Goal: Task Accomplishment & Management: Complete application form

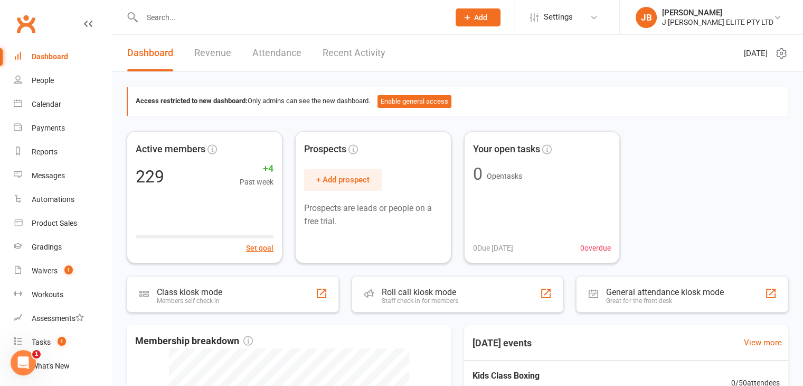
click at [472, 16] on icon at bounding box center [468, 18] width 10 height 10
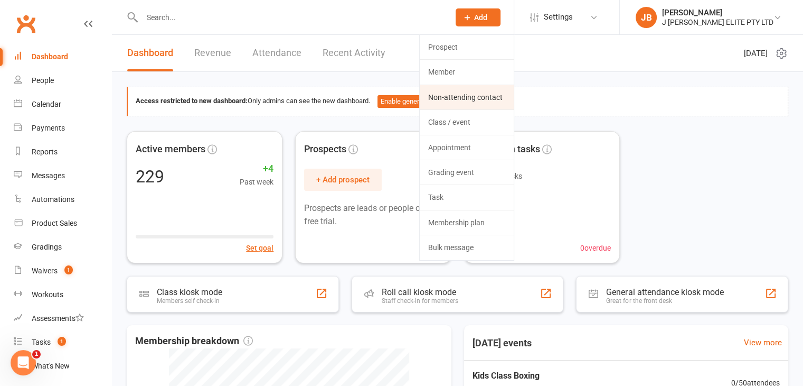
click at [474, 98] on link "Non-attending contact" at bounding box center [467, 97] width 94 height 24
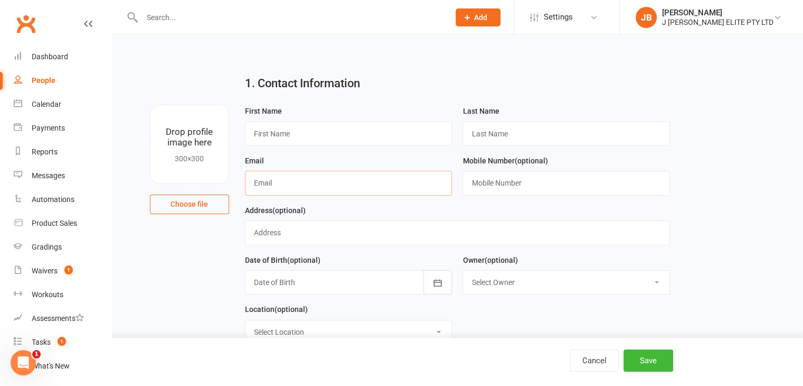
click at [273, 185] on input "text" at bounding box center [349, 183] width 208 height 24
paste input "[EMAIL_ADDRESS][DOMAIN_NAME]"
type input "[EMAIL_ADDRESS][DOMAIN_NAME]"
click at [294, 132] on input "text" at bounding box center [349, 133] width 208 height 24
type input "[PERSON_NAME]"
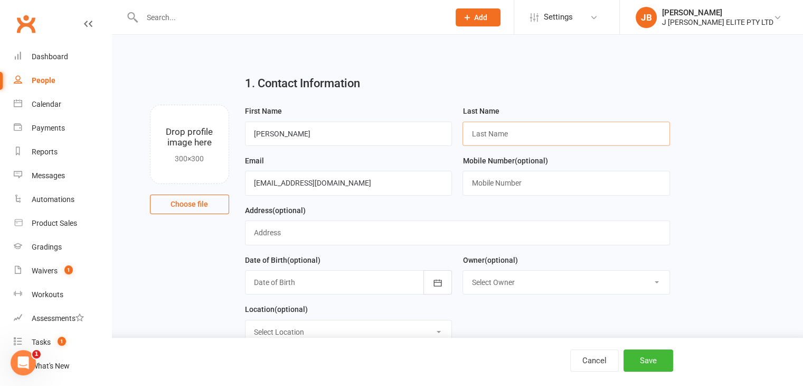
click at [502, 131] on input "text" at bounding box center [567, 133] width 208 height 24
click at [499, 129] on input "text" at bounding box center [567, 133] width 208 height 24
paste input "[PERSON_NAME]"
type input "[PERSON_NAME]"
click at [549, 67] on div "1. Contact Information" at bounding box center [457, 86] width 441 height 38
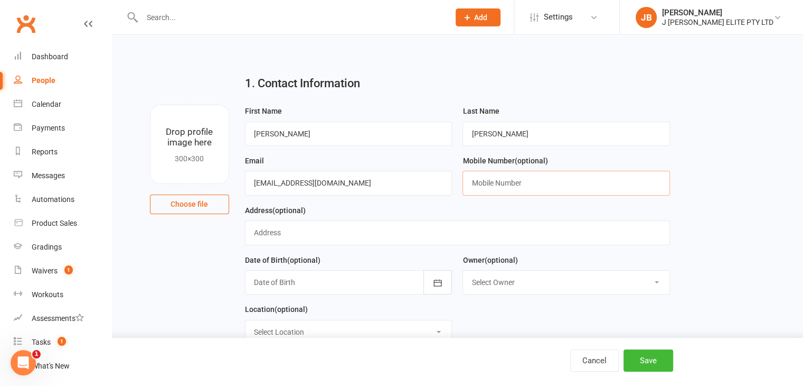
click at [485, 185] on input "text" at bounding box center [567, 183] width 208 height 24
paste input "420739899"
type input "0420739899"
click at [644, 358] on button "Save" at bounding box center [649, 360] width 50 height 22
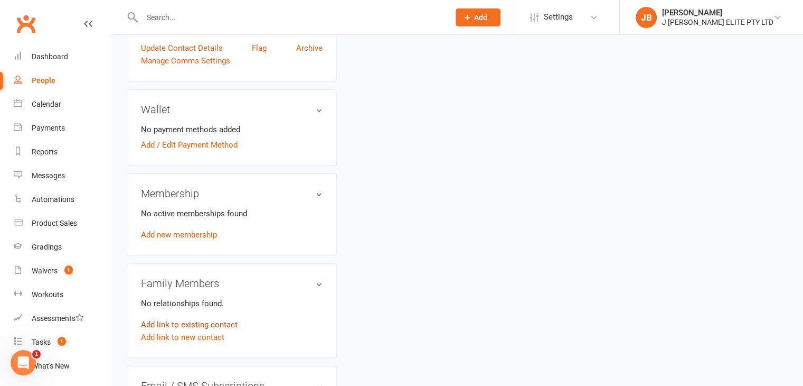
scroll to position [317, 0]
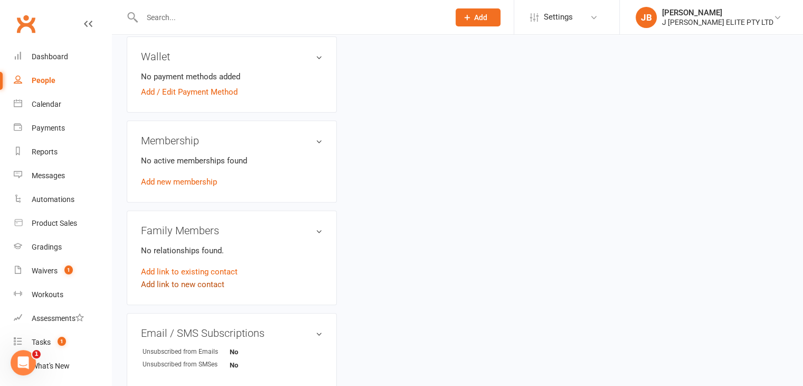
click at [182, 283] on link "Add link to new contact" at bounding box center [182, 284] width 83 height 13
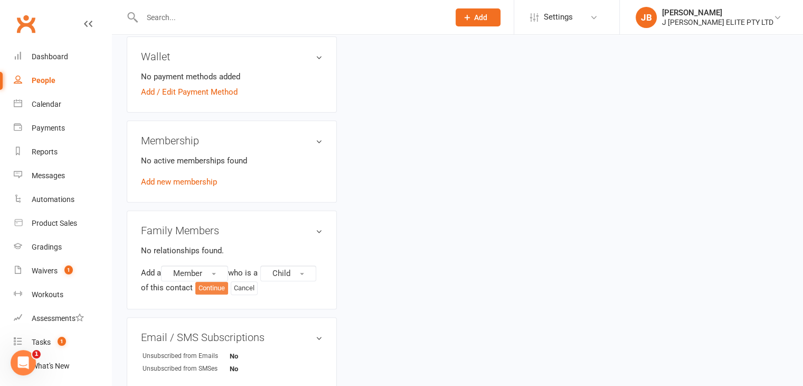
click at [211, 286] on button "Continue" at bounding box center [211, 287] width 33 height 13
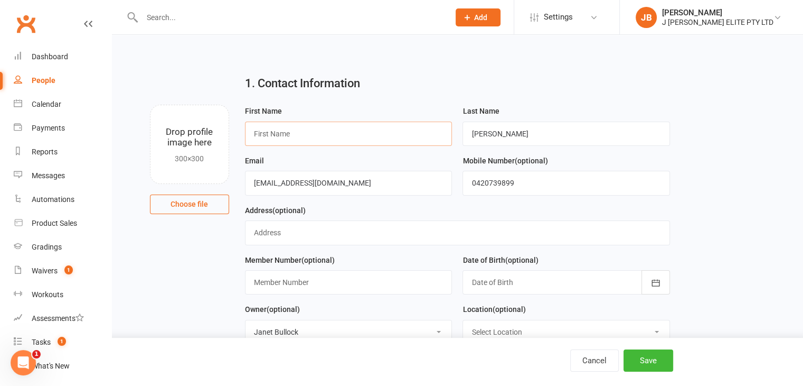
click at [271, 134] on input "text" at bounding box center [349, 133] width 208 height 24
type input "Child"
click at [633, 359] on button "Save" at bounding box center [649, 360] width 50 height 22
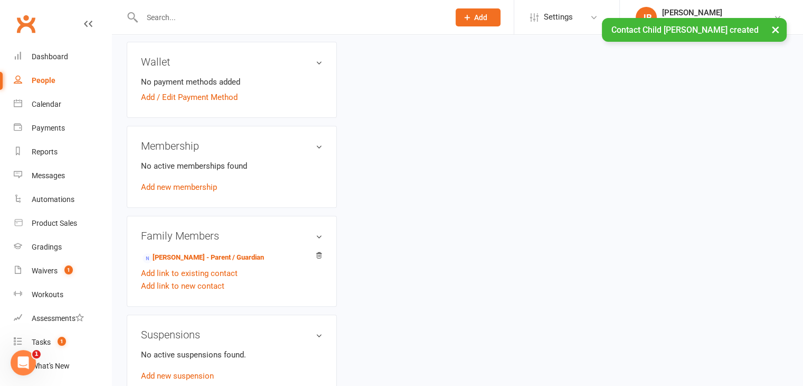
scroll to position [422, 0]
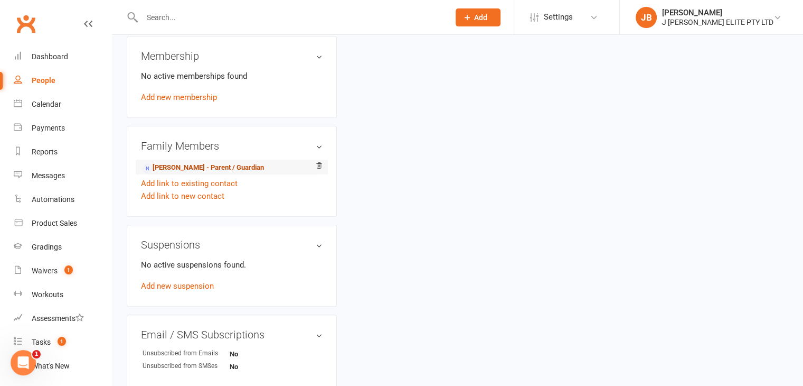
click at [171, 168] on link "[PERSON_NAME] - Parent / Guardian" at bounding box center [203, 167] width 121 height 11
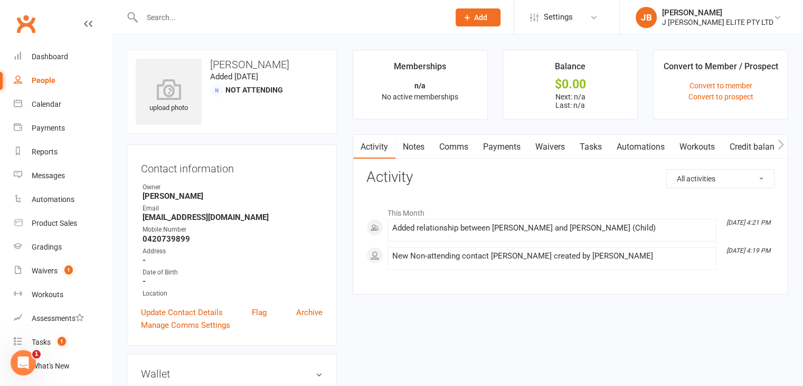
click at [543, 145] on link "Waivers" at bounding box center [550, 147] width 44 height 24
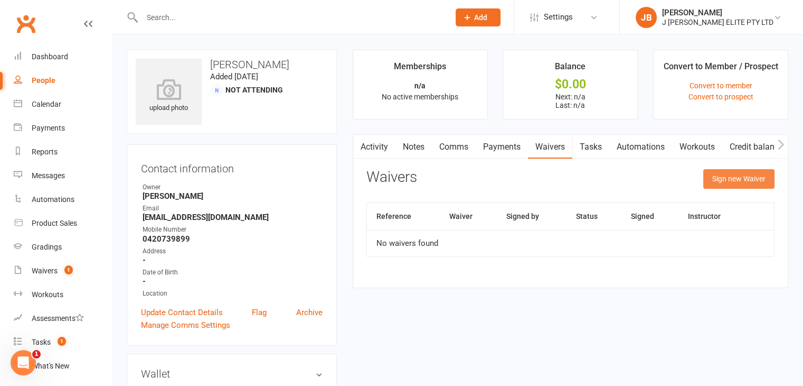
click at [737, 177] on button "Sign new Waiver" at bounding box center [738, 178] width 71 height 19
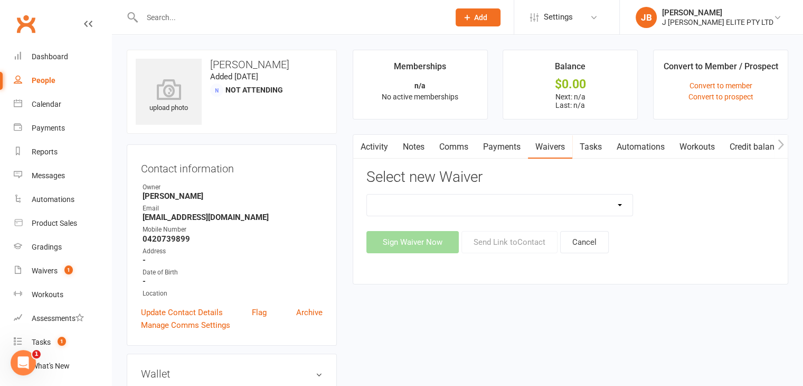
click at [607, 202] on select "ISKA International Yearly Membership ISKA Yearly Membership Payment Authority W…" at bounding box center [500, 204] width 266 height 21
select select "14996"
click at [367, 194] on select "ISKA International Yearly Membership ISKA Yearly Membership Payment Authority W…" at bounding box center [500, 204] width 266 height 21
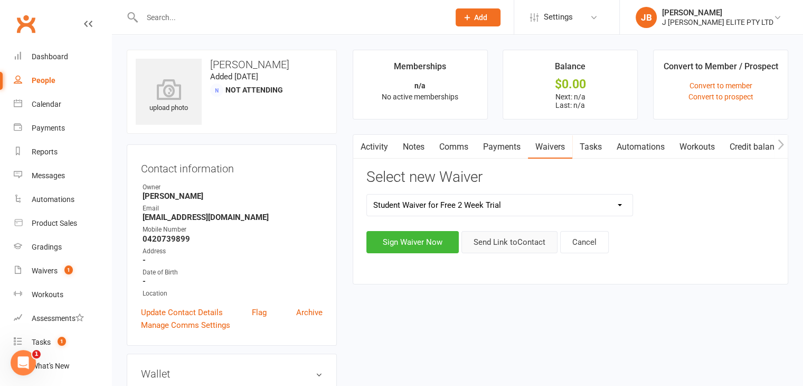
click at [505, 243] on button "Send Link to Contact" at bounding box center [510, 242] width 96 height 22
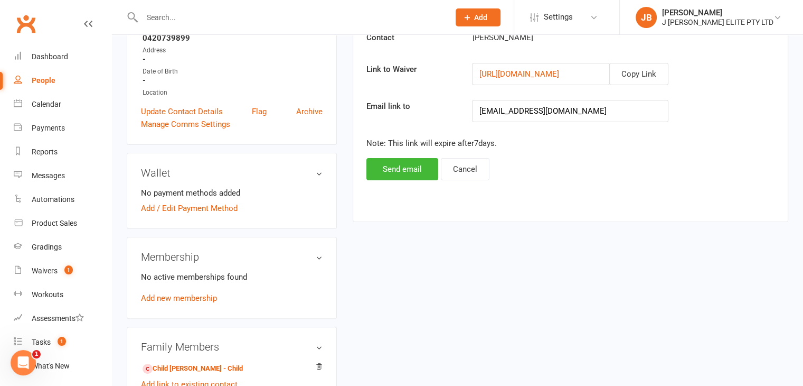
scroll to position [211, 0]
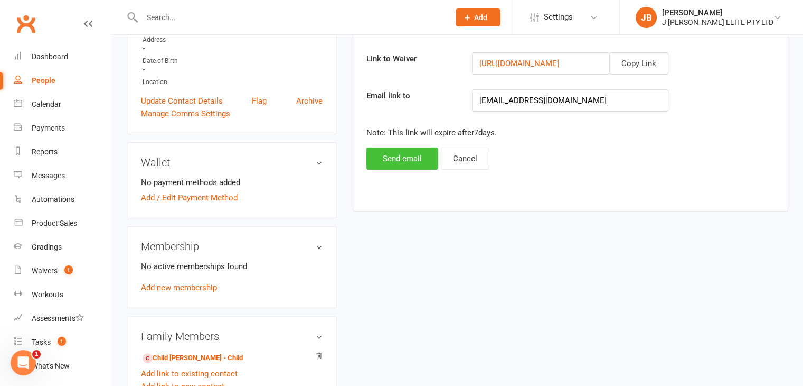
click at [410, 163] on button "Send email" at bounding box center [403, 158] width 72 height 22
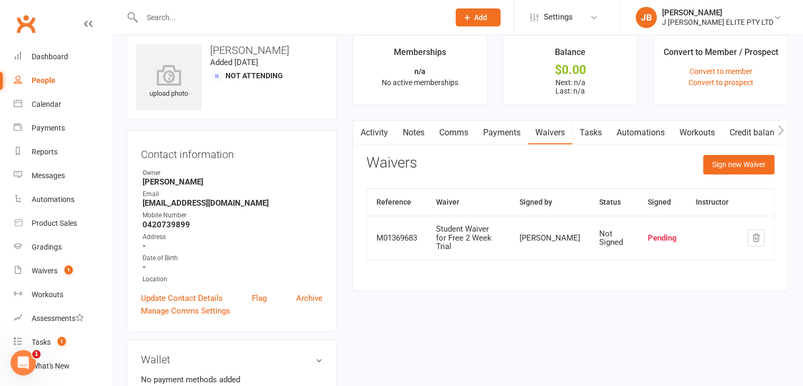
scroll to position [0, 0]
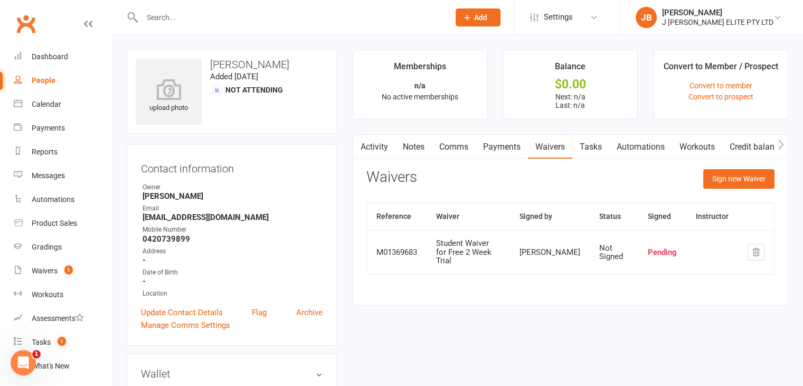
click at [472, 15] on icon at bounding box center [468, 18] width 10 height 10
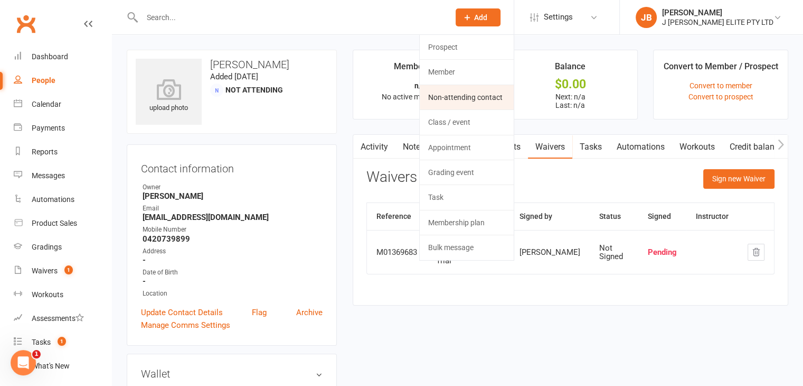
drag, startPoint x: 473, startPoint y: 96, endPoint x: 472, endPoint y: 26, distance: 69.7
click at [473, 96] on link "Non-attending contact" at bounding box center [467, 97] width 94 height 24
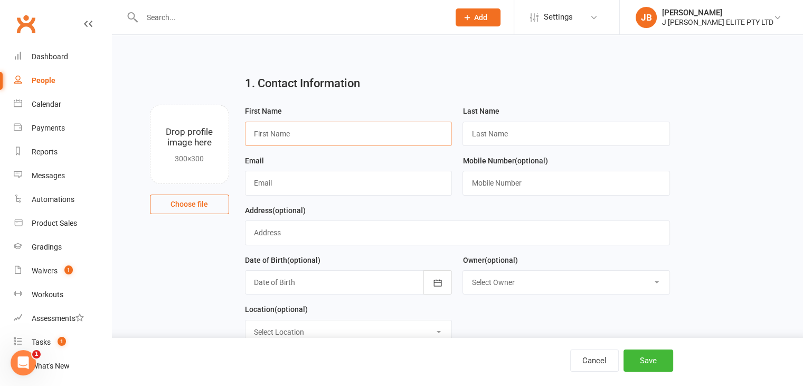
drag, startPoint x: 275, startPoint y: 134, endPoint x: 281, endPoint y: 131, distance: 6.9
click at [275, 134] on input "text" at bounding box center [349, 133] width 208 height 24
paste input "[PERSON_NAME]"
drag, startPoint x: 307, startPoint y: 133, endPoint x: 270, endPoint y: 135, distance: 36.5
click at [270, 135] on input "[PERSON_NAME]" at bounding box center [349, 133] width 208 height 24
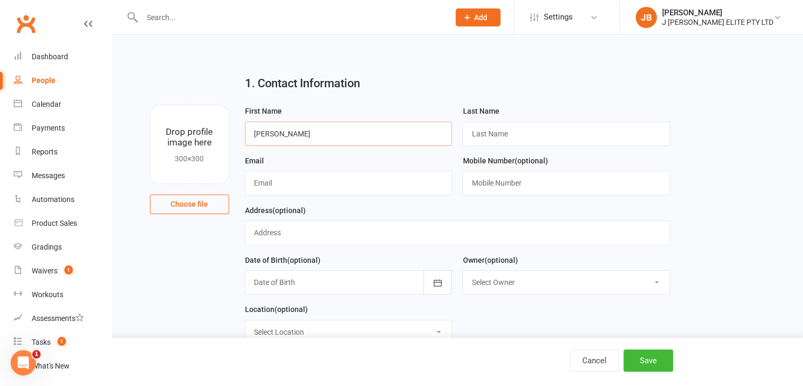
type input "[PERSON_NAME]"
click at [499, 128] on input "text" at bounding box center [567, 133] width 208 height 24
paste input "Thomson"
type input "Thomson"
click at [319, 136] on input "[PERSON_NAME]" at bounding box center [349, 133] width 208 height 24
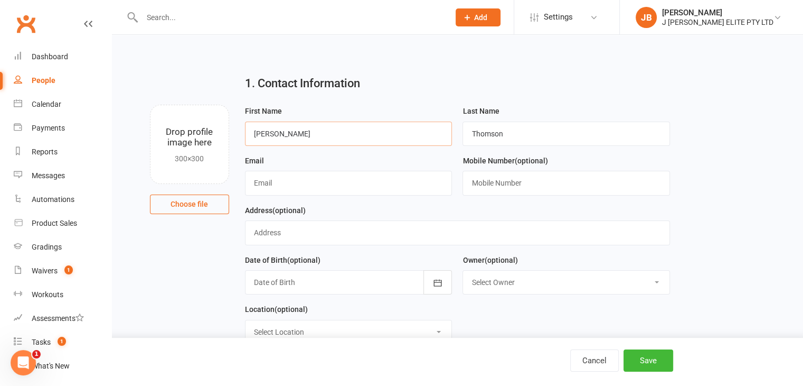
type input "[PERSON_NAME]"
click at [332, 186] on input "text" at bounding box center [349, 183] width 208 height 24
paste input "[EMAIL_ADDRESS][DOMAIN_NAME]"
type input "[EMAIL_ADDRESS][DOMAIN_NAME]"
click at [644, 361] on button "Save" at bounding box center [649, 360] width 50 height 22
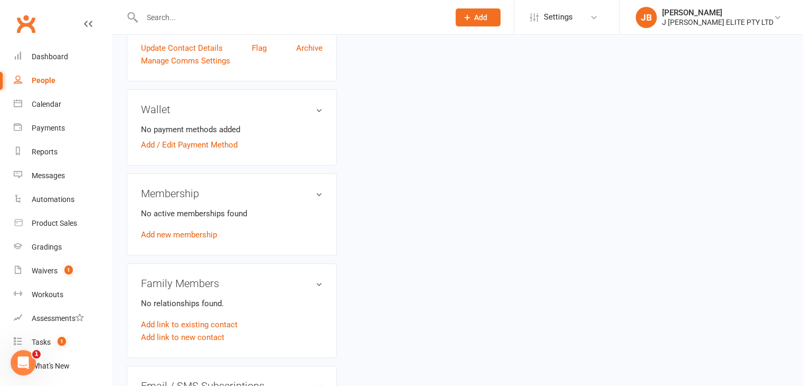
scroll to position [264, 0]
click at [188, 337] on link "Add link to new contact" at bounding box center [182, 337] width 83 height 13
click at [211, 342] on button "Continue" at bounding box center [211, 340] width 33 height 13
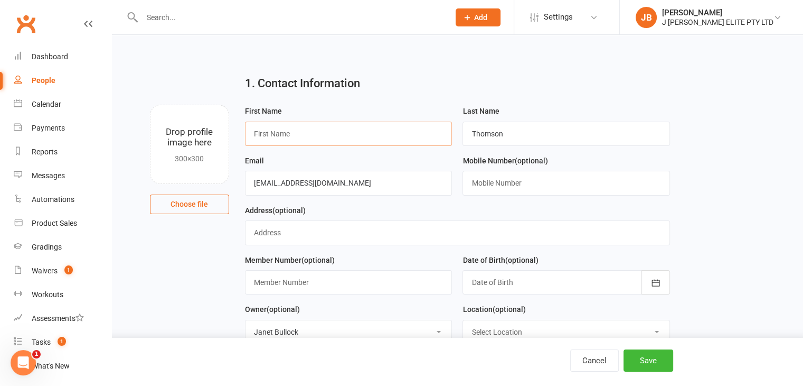
click at [297, 129] on input "text" at bounding box center [349, 133] width 208 height 24
click at [284, 131] on input "text" at bounding box center [349, 133] width 208 height 24
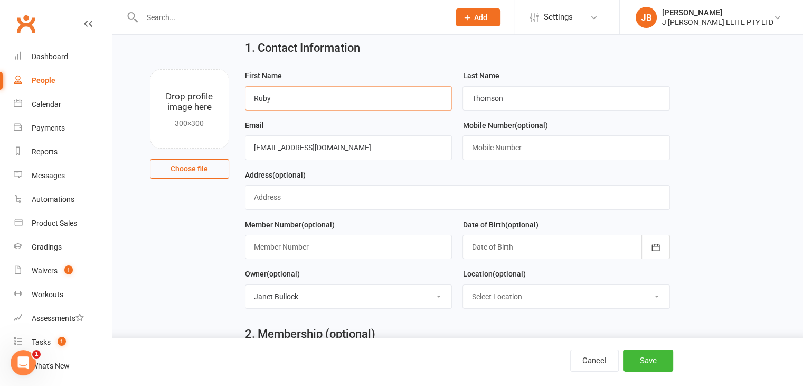
scroll to position [53, 0]
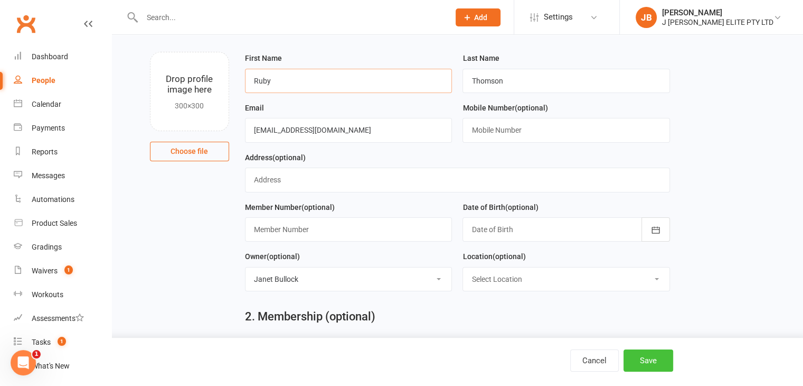
type input "Ruby"
click at [644, 362] on button "Save" at bounding box center [649, 360] width 50 height 22
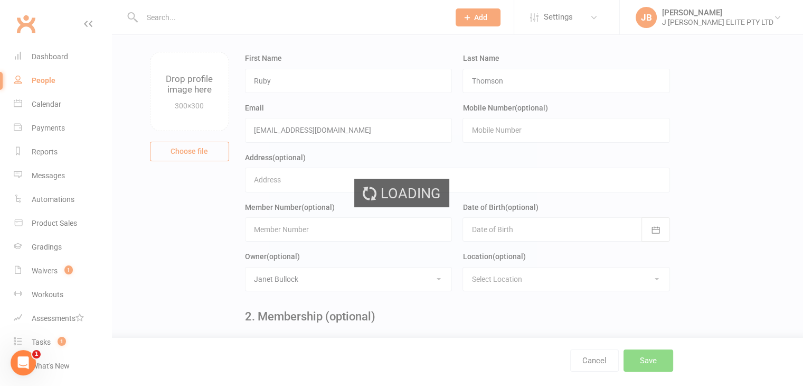
scroll to position [0, 0]
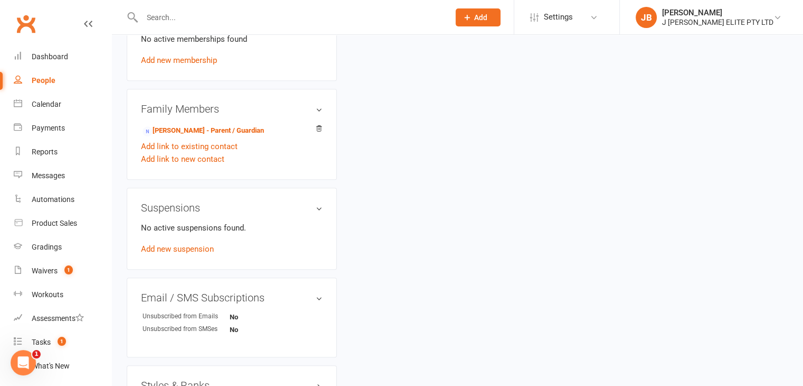
scroll to position [317, 0]
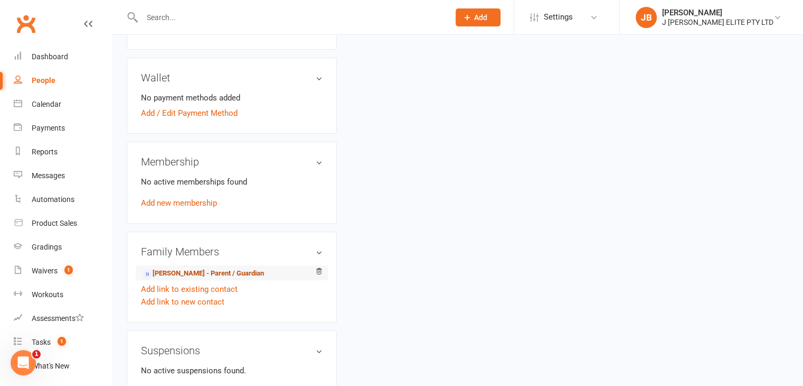
click at [173, 273] on link "[PERSON_NAME] - Parent / Guardian" at bounding box center [203, 273] width 121 height 11
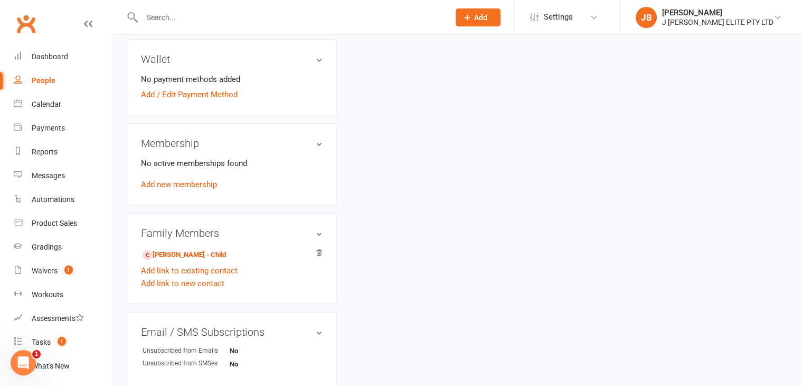
scroll to position [317, 0]
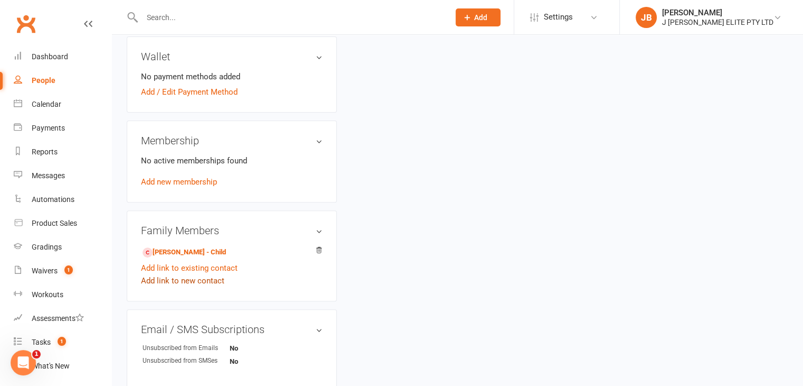
click at [203, 282] on link "Add link to new contact" at bounding box center [182, 280] width 83 height 13
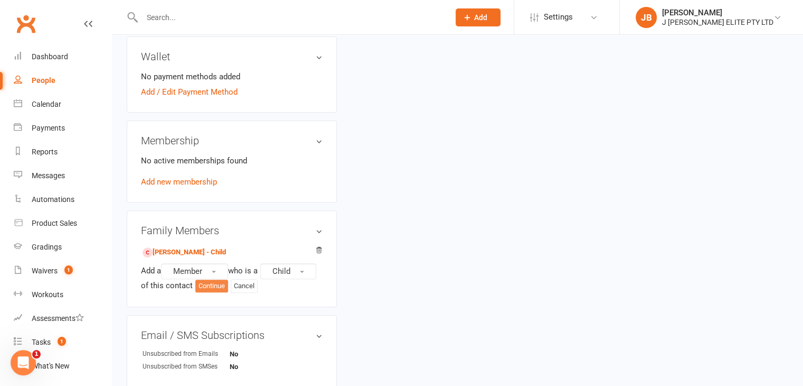
click at [218, 286] on button "Continue" at bounding box center [211, 285] width 33 height 13
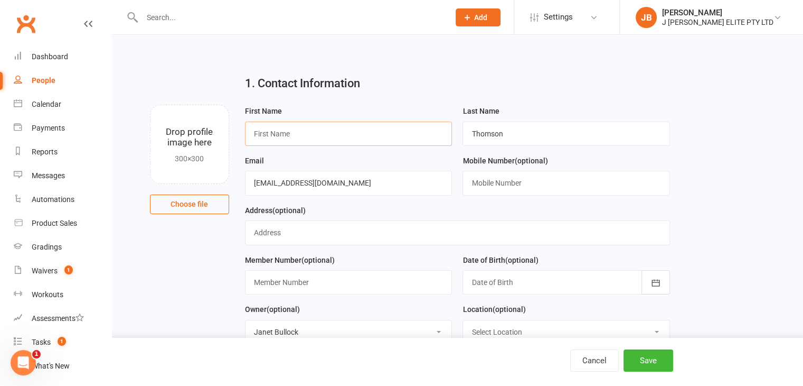
click at [287, 135] on input "text" at bounding box center [349, 133] width 208 height 24
type input "[PERSON_NAME]"
drag, startPoint x: 655, startPoint y: 372, endPoint x: 651, endPoint y: 368, distance: 6.0
click at [654, 372] on div "Cancel Save" at bounding box center [401, 361] width 803 height 48
click at [642, 359] on button "Save" at bounding box center [649, 360] width 50 height 22
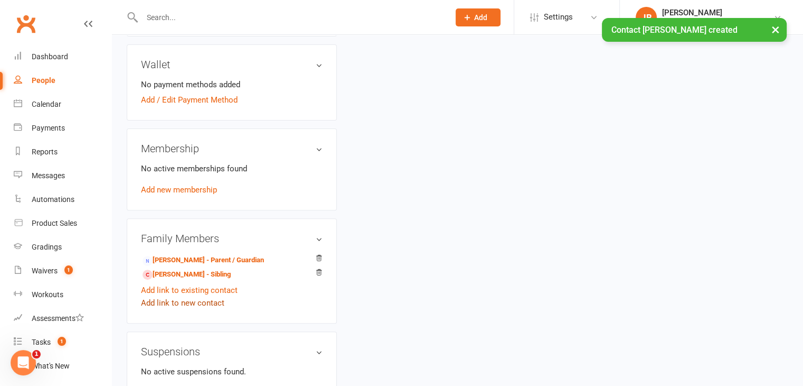
scroll to position [370, 0]
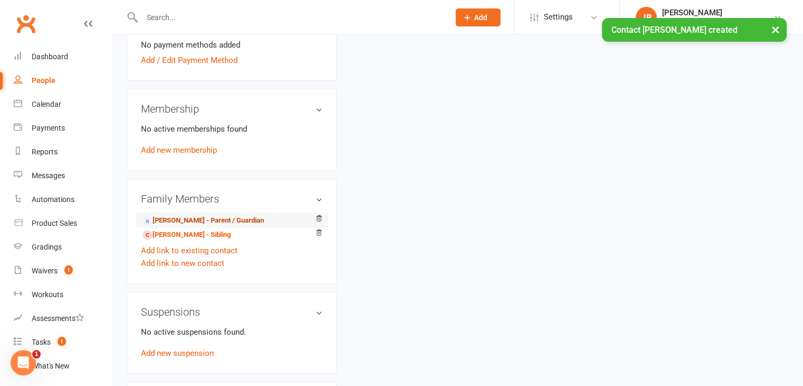
click at [179, 222] on link "[PERSON_NAME] - Parent / Guardian" at bounding box center [203, 220] width 121 height 11
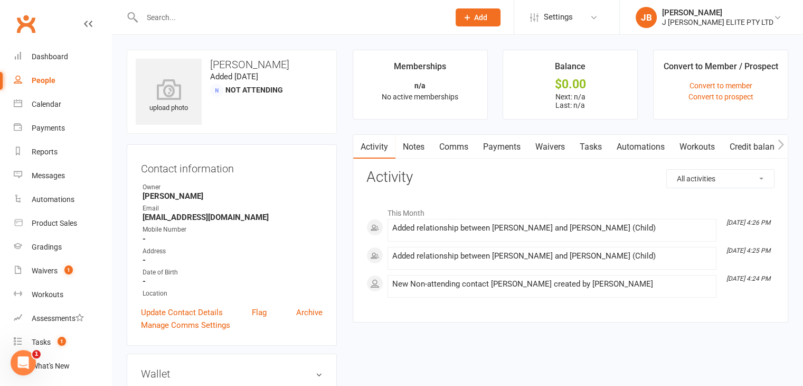
click at [551, 146] on link "Waivers" at bounding box center [550, 147] width 44 height 24
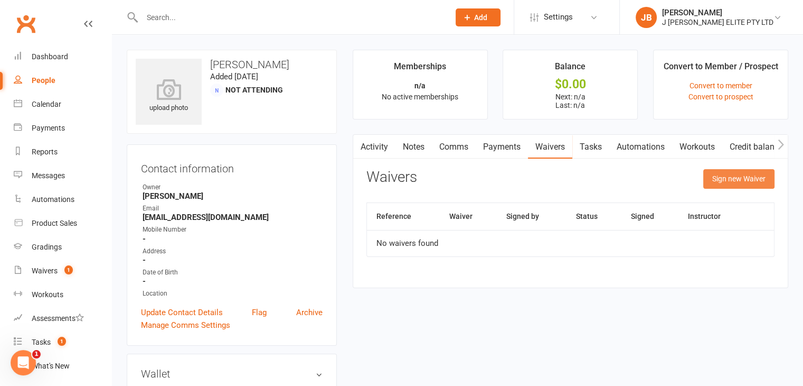
click at [740, 180] on button "Sign new Waiver" at bounding box center [738, 178] width 71 height 19
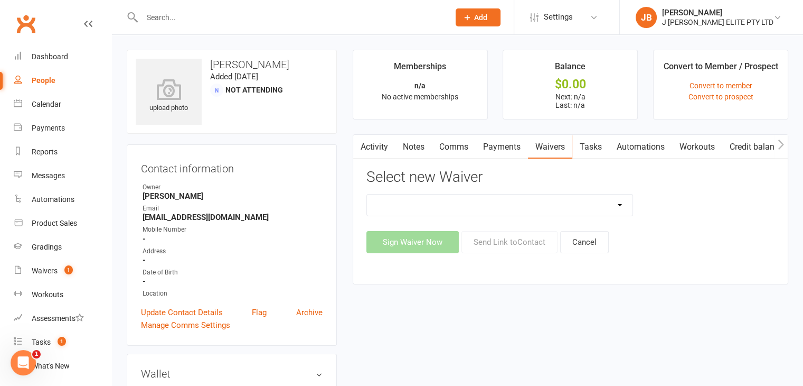
click at [623, 200] on select "ISKA International Yearly Membership ISKA Yearly Membership Payment Authority W…" at bounding box center [500, 204] width 266 height 21
select select "14996"
click at [367, 194] on select "ISKA International Yearly Membership ISKA Yearly Membership Payment Authority W…" at bounding box center [500, 204] width 266 height 21
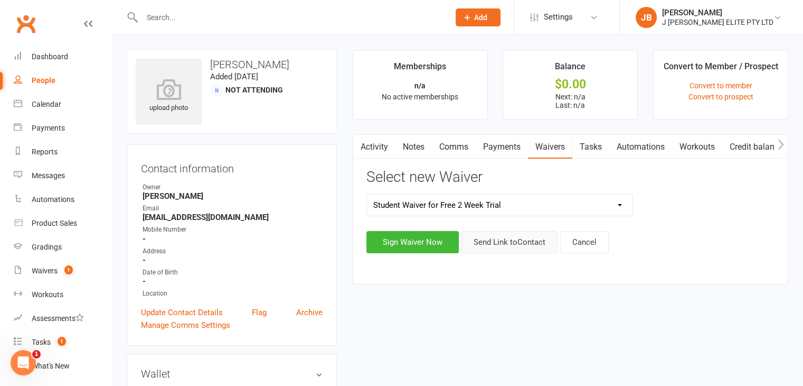
click at [504, 246] on button "Send Link to Contact" at bounding box center [510, 242] width 96 height 22
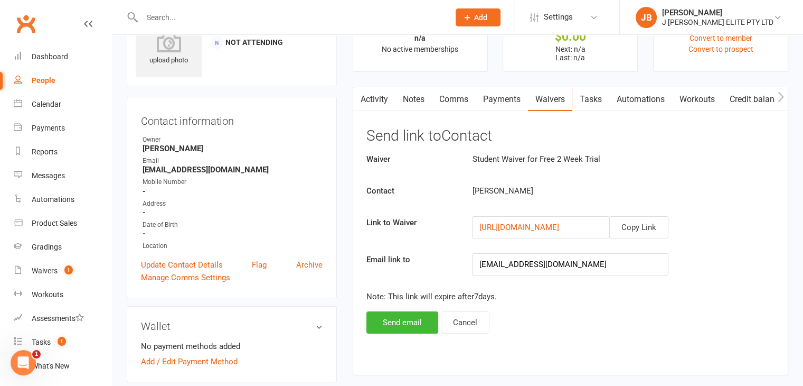
scroll to position [211, 0]
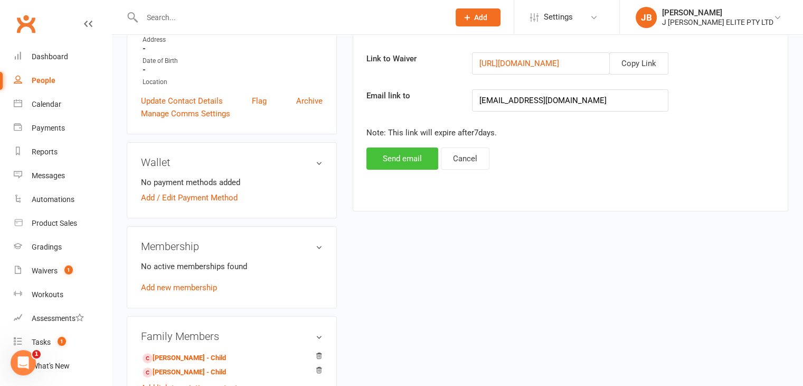
click at [424, 161] on button "Send email" at bounding box center [403, 158] width 72 height 22
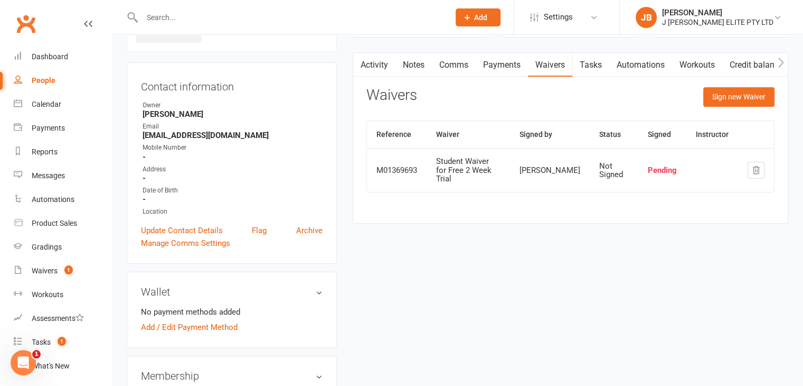
scroll to position [0, 0]
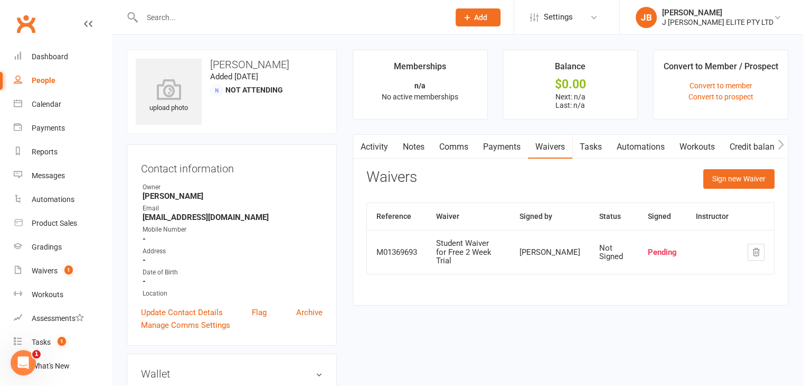
click at [472, 20] on icon at bounding box center [468, 18] width 10 height 10
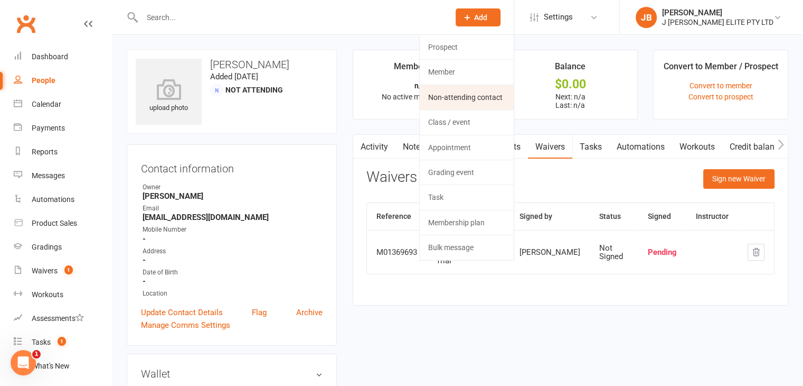
click at [472, 94] on link "Non-attending contact" at bounding box center [467, 97] width 94 height 24
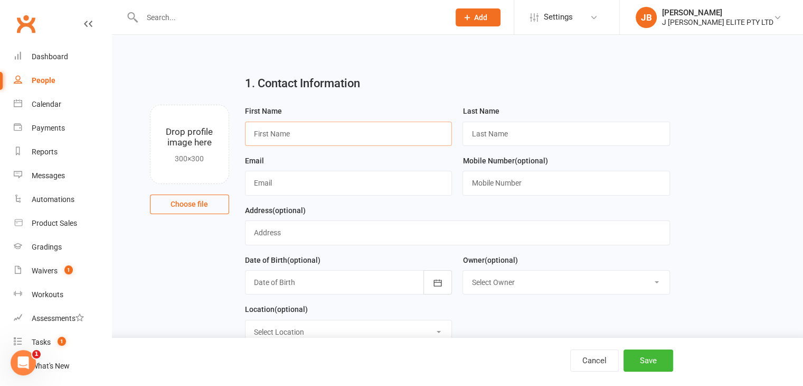
click at [303, 133] on input "text" at bounding box center [349, 133] width 208 height 24
type input "[PERSON_NAME]"
click at [477, 181] on input "text" at bounding box center [567, 183] width 208 height 24
paste input "447554885"
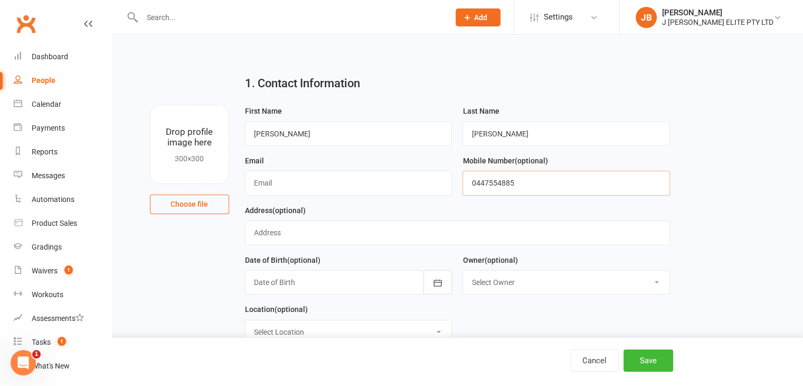
type input "0447554885"
drag, startPoint x: 374, startPoint y: 187, endPoint x: 382, endPoint y: 183, distance: 9.4
click at [374, 187] on input "text" at bounding box center [349, 183] width 208 height 24
click at [314, 186] on input "text" at bounding box center [349, 183] width 208 height 24
paste input "[EMAIL_ADDRESS][DOMAIN_NAME]"
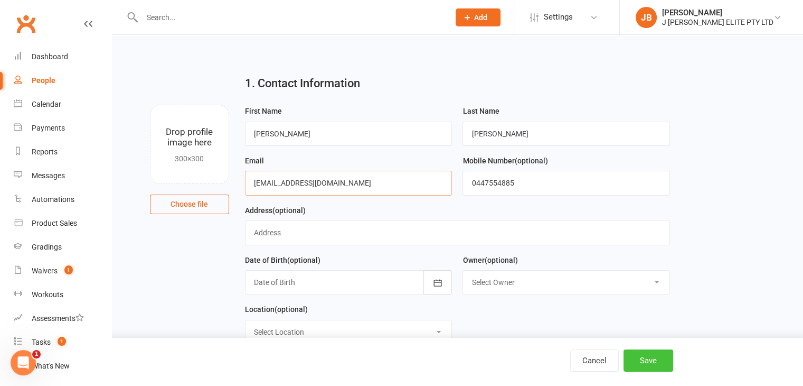
type input "[EMAIL_ADDRESS][DOMAIN_NAME]"
click at [642, 362] on button "Save" at bounding box center [649, 360] width 50 height 22
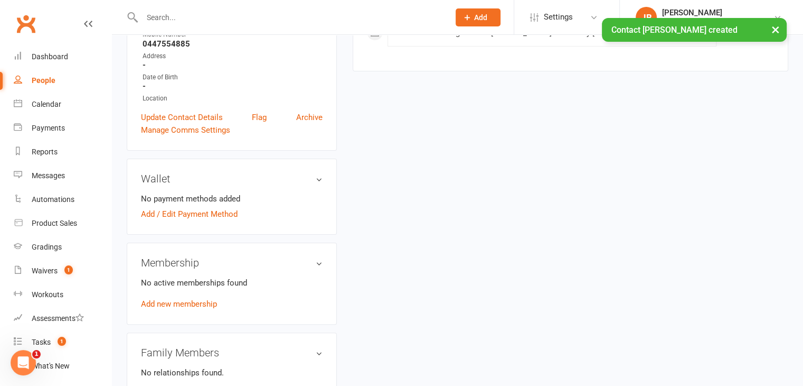
scroll to position [264, 0]
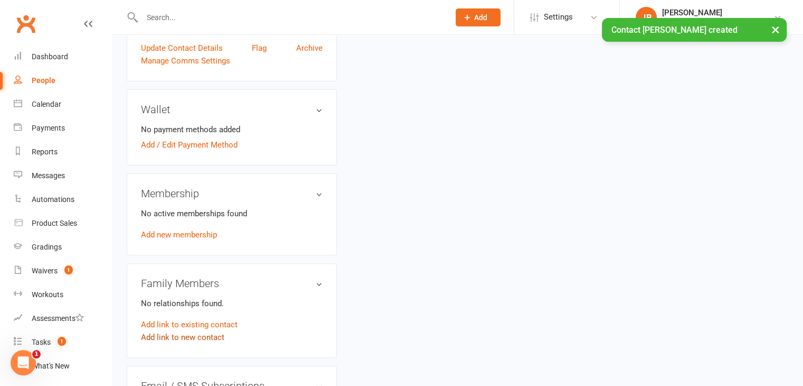
click at [184, 338] on link "Add link to new contact" at bounding box center [182, 337] width 83 height 13
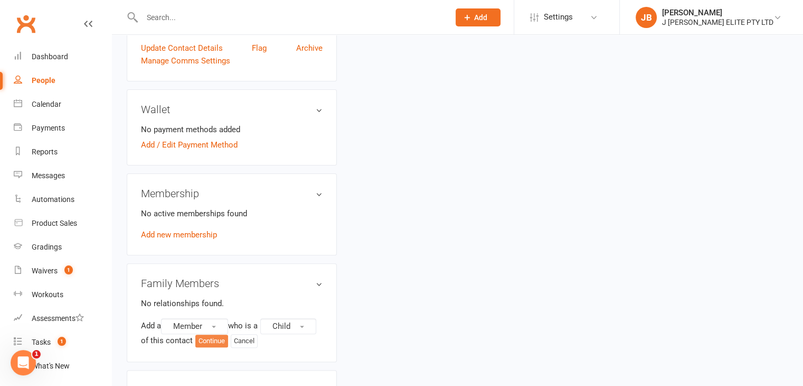
click at [216, 339] on button "Continue" at bounding box center [211, 340] width 33 height 13
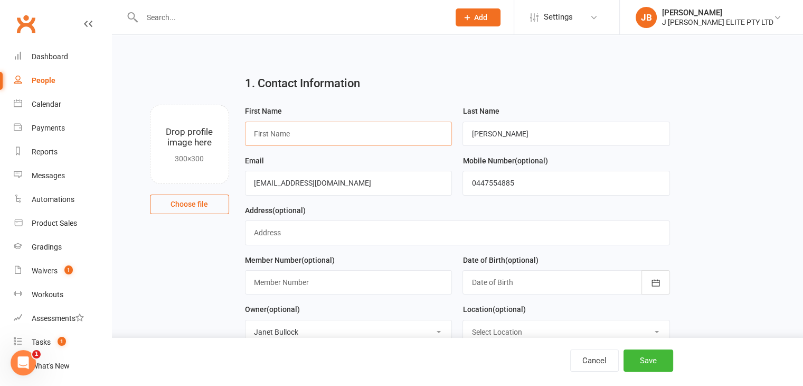
click at [354, 130] on input "text" at bounding box center [349, 133] width 208 height 24
type input "[PERSON_NAME]"
click at [644, 361] on button "Save" at bounding box center [649, 360] width 50 height 22
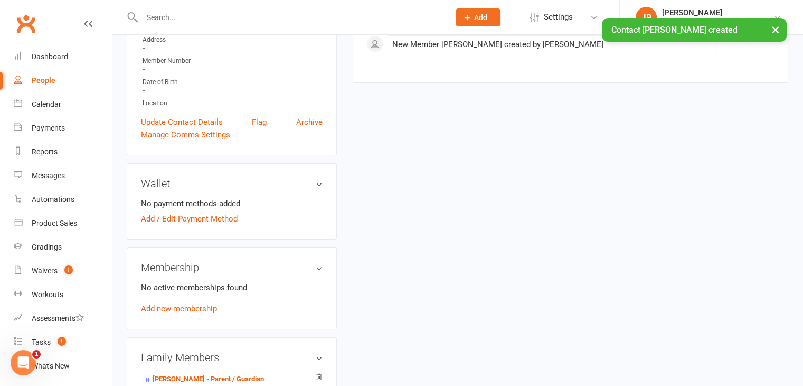
scroll to position [317, 0]
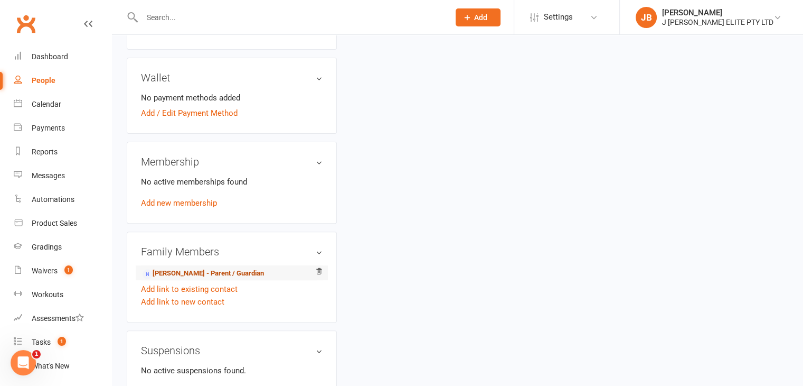
click at [171, 271] on link "[PERSON_NAME] - Parent / Guardian" at bounding box center [203, 273] width 121 height 11
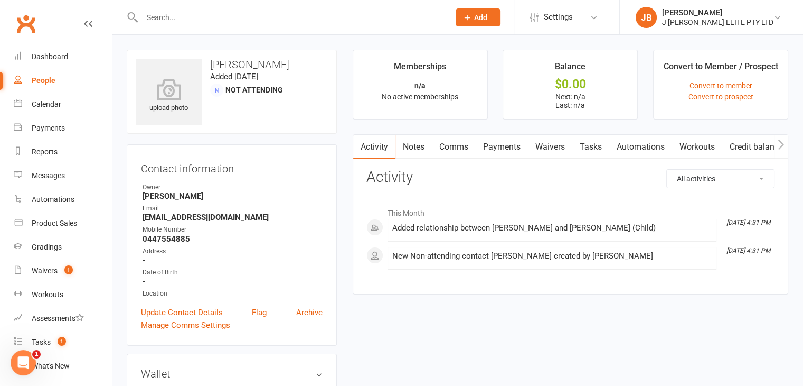
click at [557, 146] on link "Waivers" at bounding box center [550, 147] width 44 height 24
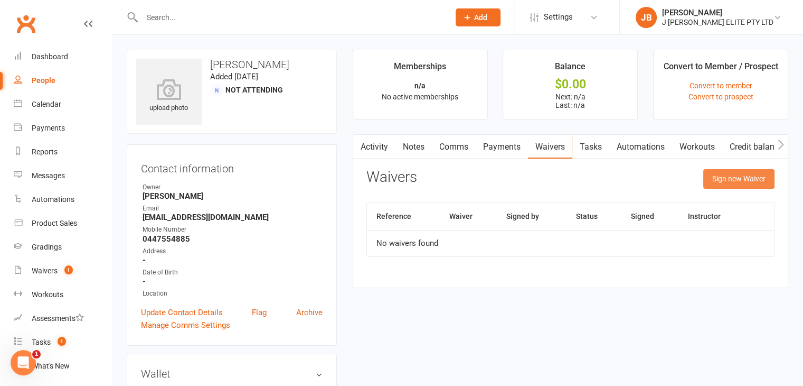
click at [737, 180] on button "Sign new Waiver" at bounding box center [738, 178] width 71 height 19
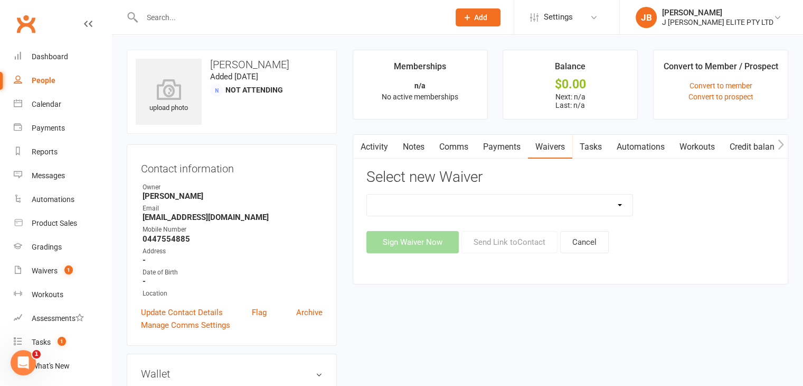
click at [621, 203] on select "ISKA International Yearly Membership ISKA Yearly Membership Payment Authority W…" at bounding box center [500, 204] width 266 height 21
select select "14996"
click at [367, 194] on select "ISKA International Yearly Membership ISKA Yearly Membership Payment Authority W…" at bounding box center [500, 204] width 266 height 21
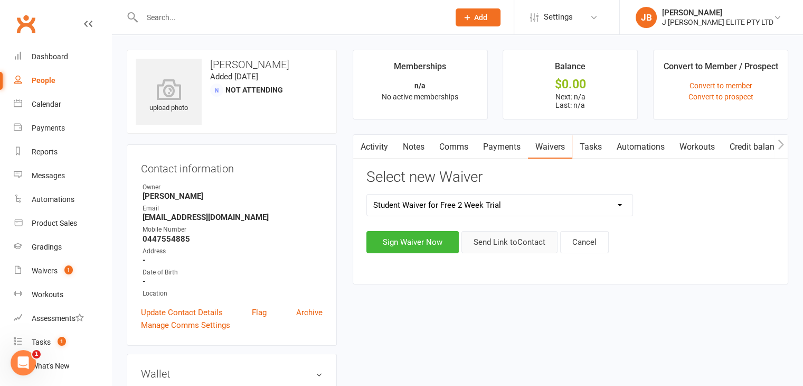
click at [500, 242] on button "Send Link to Contact" at bounding box center [510, 242] width 96 height 22
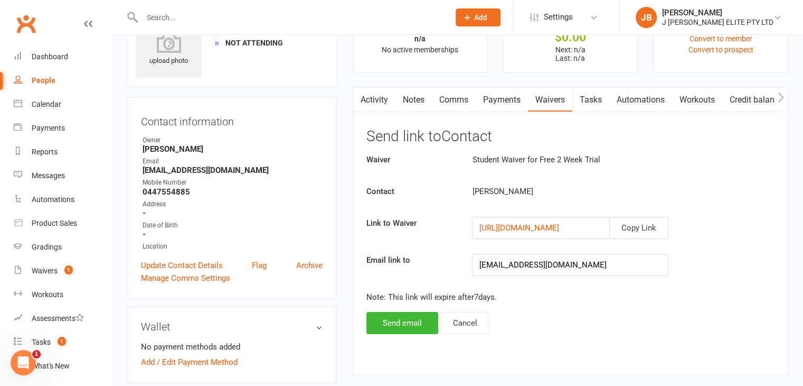
scroll to position [106, 0]
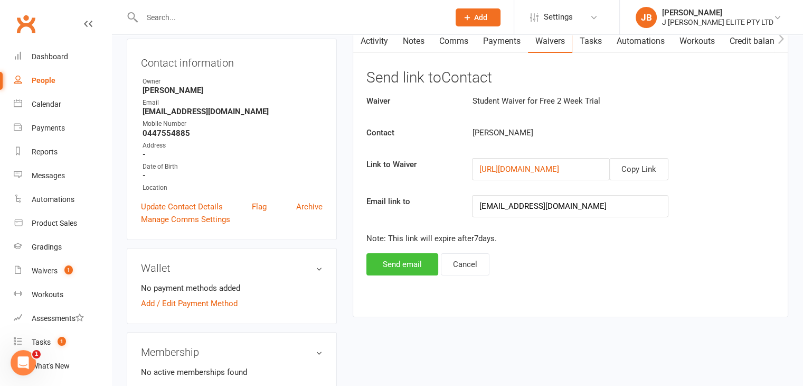
click at [400, 260] on button "Send email" at bounding box center [403, 264] width 72 height 22
